Goal: Information Seeking & Learning: Learn about a topic

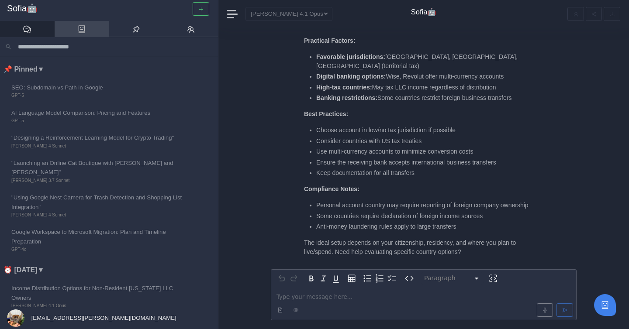
scroll to position [-78, 0]
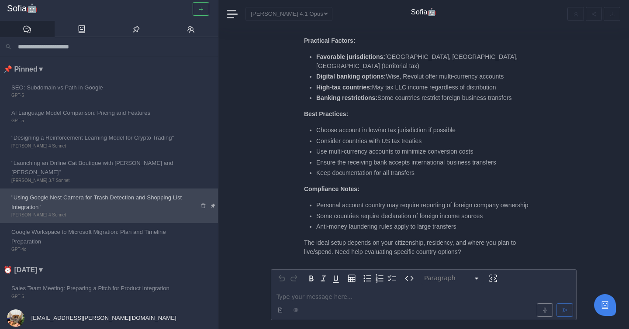
scroll to position [68, 0]
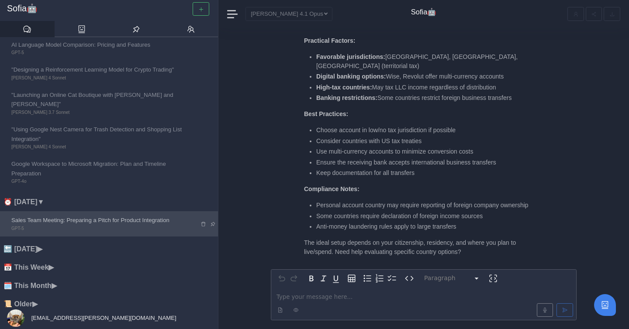
click at [93, 211] on link "Sales Team Meeting: Preparing a Pitch for Product Integration GPT-5" at bounding box center [99, 223] width 198 height 25
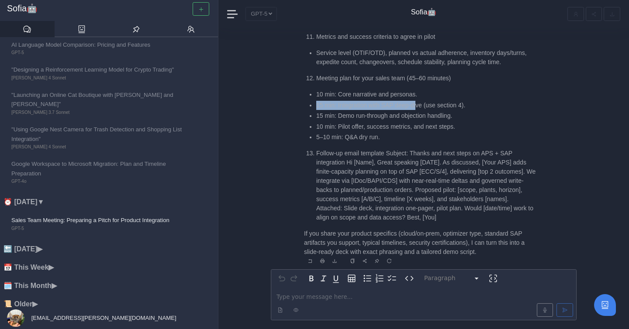
drag, startPoint x: 339, startPoint y: 100, endPoint x: 420, endPoint y: 101, distance: 80.3
click at [420, 102] on ul "10 min: Core narrative and personas. 15 min: Integration with SAP deep-dive (us…" at bounding box center [419, 116] width 231 height 52
click at [312, 297] on p "editable markdown" at bounding box center [423, 296] width 294 height 9
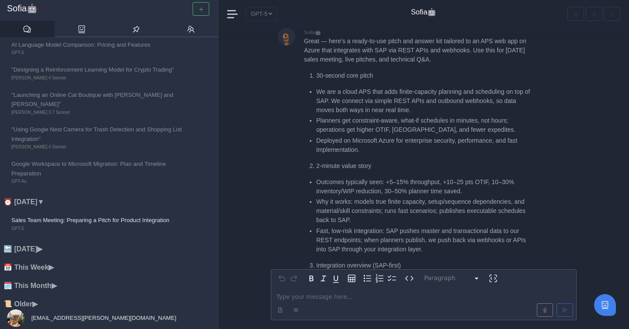
scroll to position [-5227, 0]
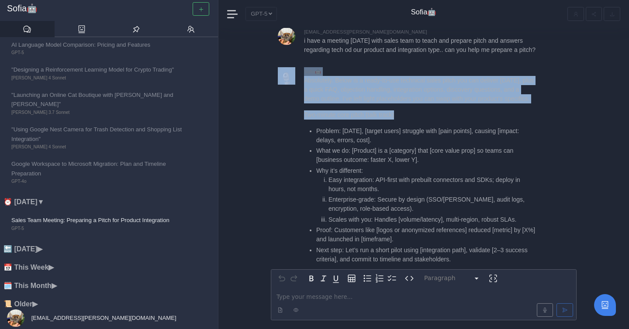
drag, startPoint x: 317, startPoint y: 74, endPoint x: 429, endPoint y: 135, distance: 127.8
click at [426, 103] on p "Absolutely. Below is a ready-to-use technical sales pitch you can deliver [DATE…" at bounding box center [419, 90] width 231 height 28
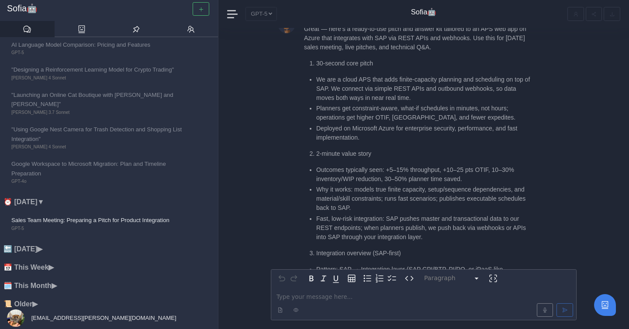
scroll to position [-1549, 0]
drag, startPoint x: 319, startPoint y: 80, endPoint x: 407, endPoint y: 83, distance: 87.8
click at [406, 83] on ul "We are a cloud APS that adds finite-capacity planning and scheduling on top of …" at bounding box center [419, 107] width 231 height 67
click at [407, 83] on ul "We are a cloud APS that adds finite-capacity planning and scheduling on top of …" at bounding box center [419, 107] width 231 height 67
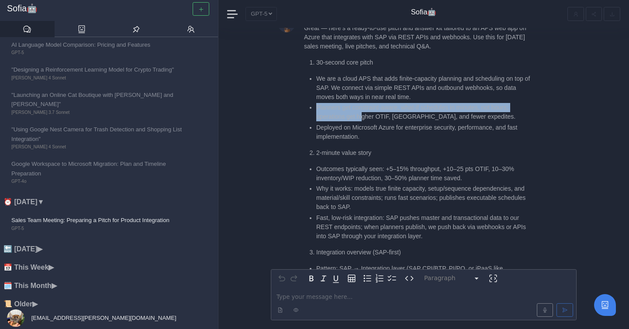
drag, startPoint x: 317, startPoint y: 88, endPoint x: 368, endPoint y: 95, distance: 52.0
click at [368, 103] on li "Planners get constraint-aware, what-if schedules in minutes, not hours; operati…" at bounding box center [425, 112] width 219 height 18
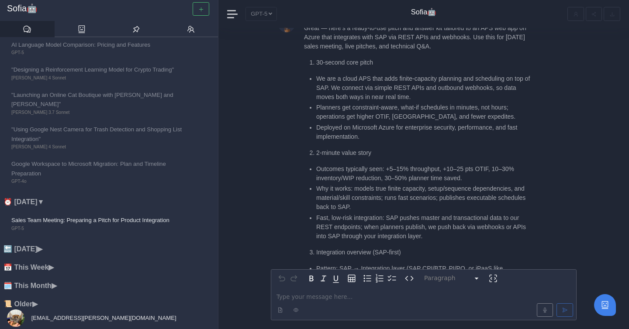
click at [379, 103] on li "Planners get constraint-aware, what-if schedules in minutes, not hours; operati…" at bounding box center [425, 112] width 219 height 18
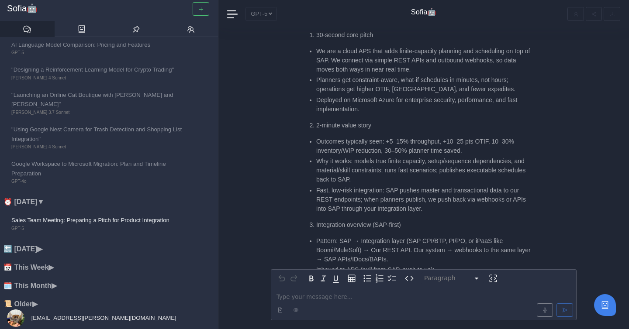
scroll to position [-1518, 0]
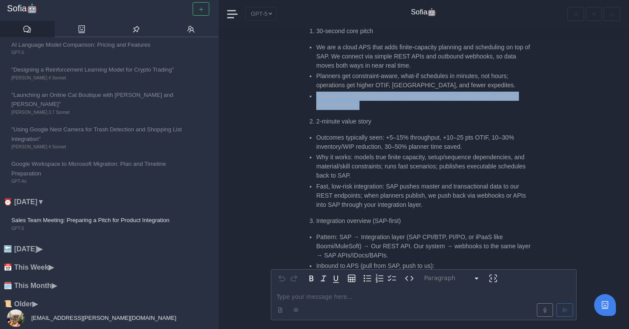
drag, startPoint x: 316, startPoint y: 76, endPoint x: 375, endPoint y: 91, distance: 60.8
click at [375, 92] on li "Deployed on Microsoft Azure for enterprise security, performance, and fast impl…" at bounding box center [425, 101] width 219 height 18
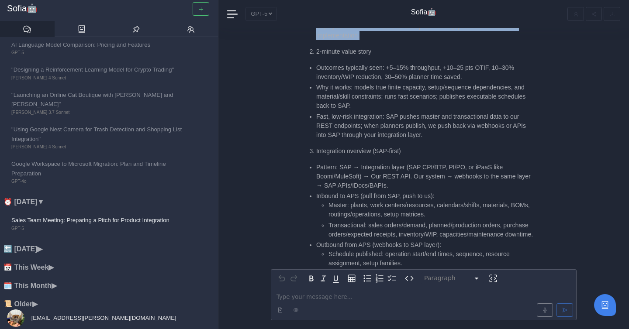
scroll to position [-1449, 0]
drag, startPoint x: 361, startPoint y: 70, endPoint x: 375, endPoint y: 72, distance: 13.6
click at [375, 84] on li "Why it works: models true finite capacity, setup/sequence dependencies, and mat…" at bounding box center [425, 98] width 219 height 28
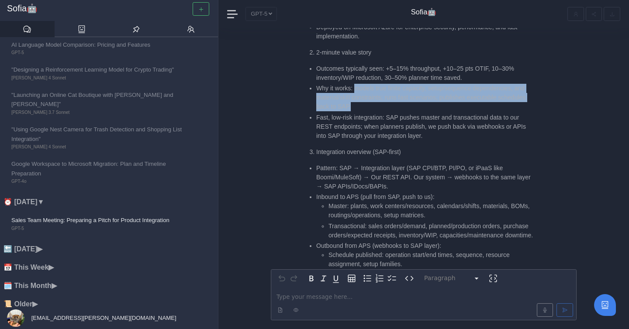
drag, startPoint x: 356, startPoint y: 72, endPoint x: 373, endPoint y: 91, distance: 26.0
click at [374, 91] on li "Why it works: models true finite capacity, setup/sequence dependencies, and mat…" at bounding box center [425, 98] width 219 height 28
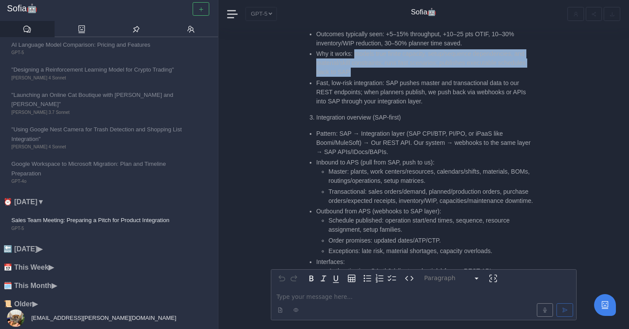
scroll to position [-1412, 0]
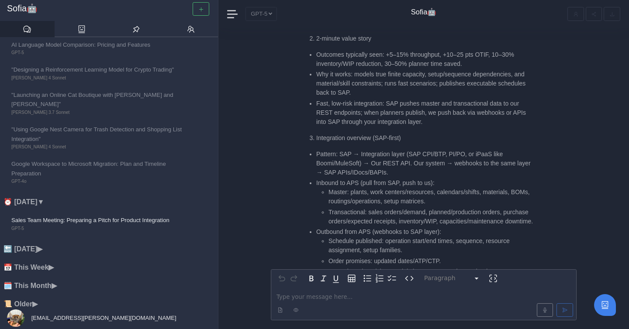
scroll to position [-1436, 0]
drag, startPoint x: 316, startPoint y: 77, endPoint x: 351, endPoint y: 76, distance: 34.9
click at [351, 76] on li "Why it works: models true finite capacity, setup/sequence dependencies, and mat…" at bounding box center [425, 85] width 219 height 28
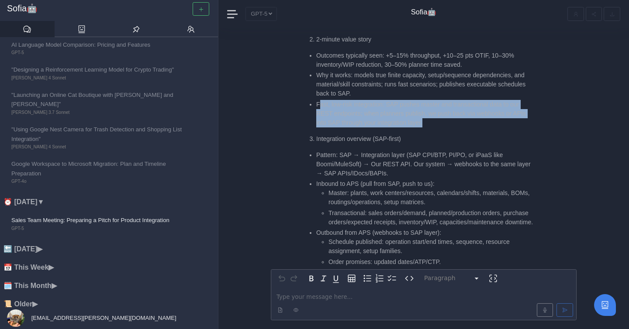
drag, startPoint x: 318, startPoint y: 86, endPoint x: 428, endPoint y: 102, distance: 111.3
click at [428, 103] on li "Fast, low-risk integration: SAP pushes master and transactional data to our RES…" at bounding box center [425, 114] width 219 height 28
click at [428, 102] on li "Fast, low-risk integration: SAP pushes master and transactional data to our RES…" at bounding box center [425, 114] width 219 height 28
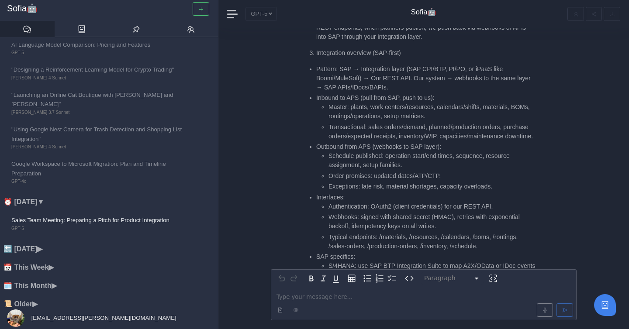
scroll to position [-1347, 0]
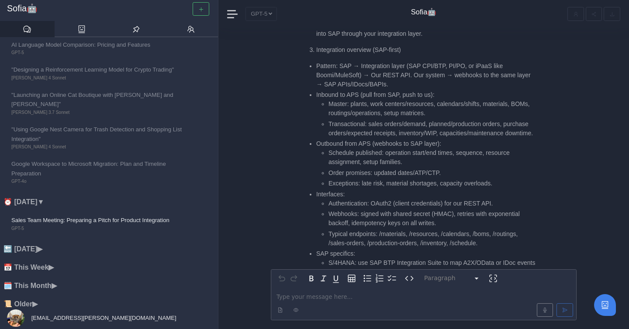
click at [353, 62] on li "Pattern: SAP → Integration layer (SAP CPI/BTP, PI/PO, or iPaaS like Boomi/MuleS…" at bounding box center [425, 76] width 219 height 28
copy li "MuleSoft"
click at [327, 62] on li "Pattern: SAP → Integration layer (SAP CPI/BTP, PI/PO, or iPaaS like Boomi/MuleS…" at bounding box center [425, 76] width 219 height 28
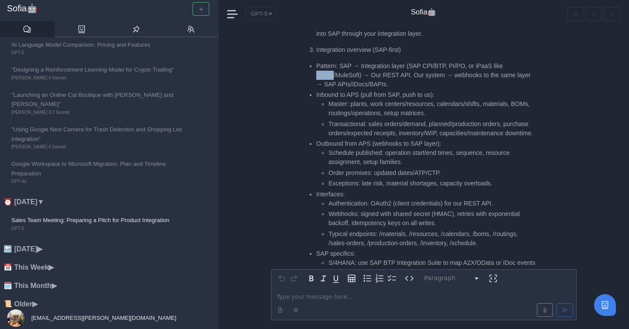
copy li "Boomi"
drag, startPoint x: 328, startPoint y: 86, endPoint x: 374, endPoint y: 86, distance: 46.3
click at [374, 100] on li "Master: plants, work centers/resources, calendars/shifts, materials, BOMs, rout…" at bounding box center [431, 109] width 207 height 18
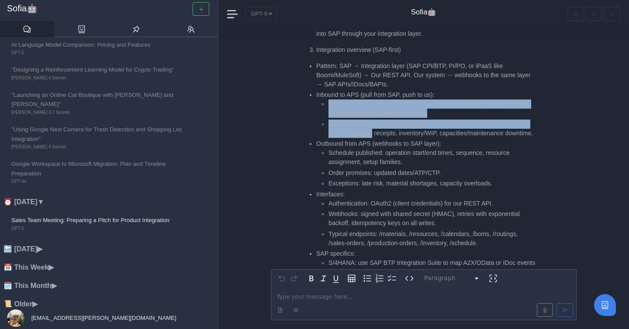
drag, startPoint x: 322, startPoint y: 89, endPoint x: 402, endPoint y: 113, distance: 83.6
click at [402, 113] on ul "Master: plants, work centers/resources, calendars/shifts, materials, BOMs, rout…" at bounding box center [425, 119] width 219 height 38
click at [402, 120] on li "Transactional: sales orders/demand, planned/production orders, purchase orders/…" at bounding box center [431, 129] width 207 height 18
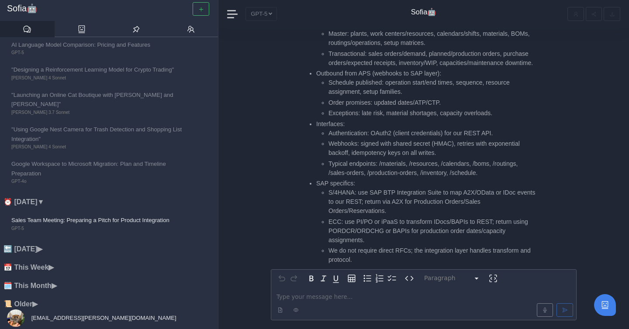
scroll to position [-1276, 0]
